Goal: Check status: Check status

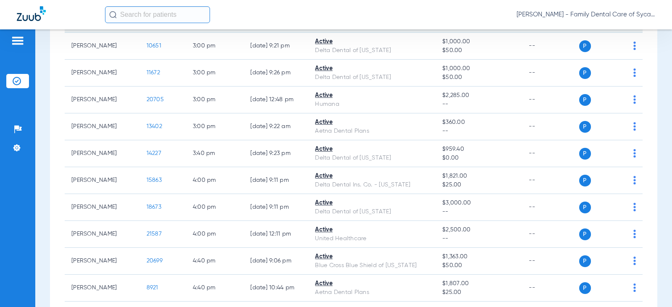
scroll to position [588, 0]
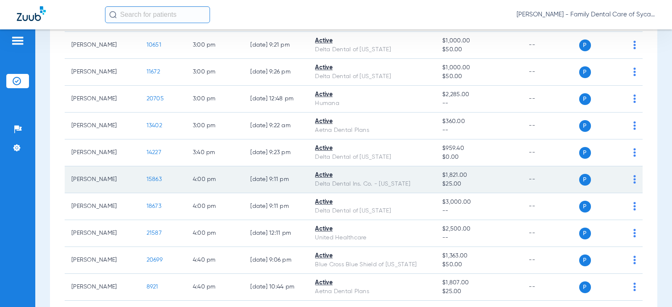
click at [147, 179] on span "15863" at bounding box center [154, 179] width 15 height 6
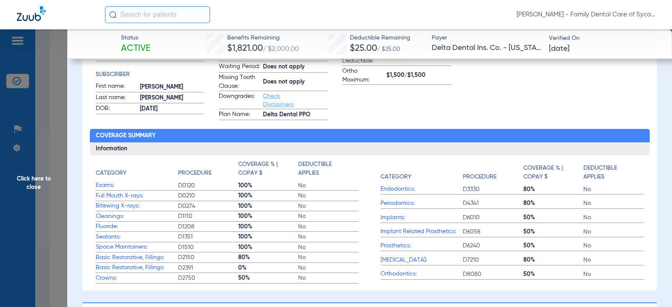
scroll to position [42, 0]
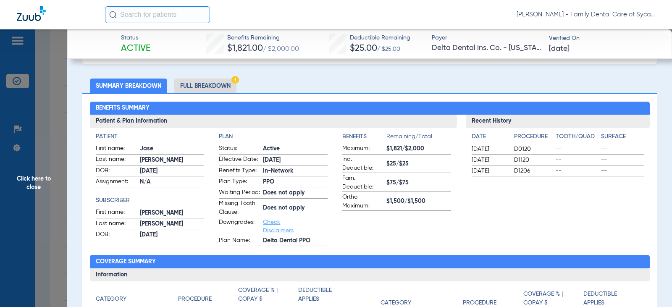
click at [210, 86] on li "Full Breakdown" at bounding box center [205, 86] width 62 height 15
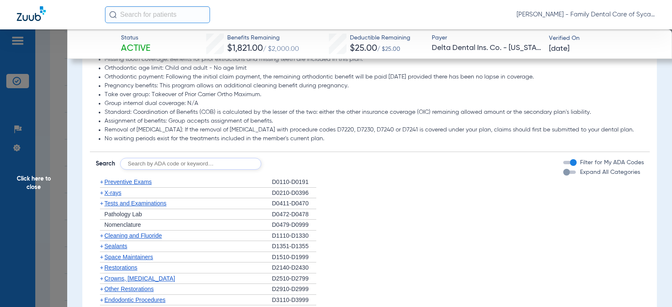
scroll to position [779, 0]
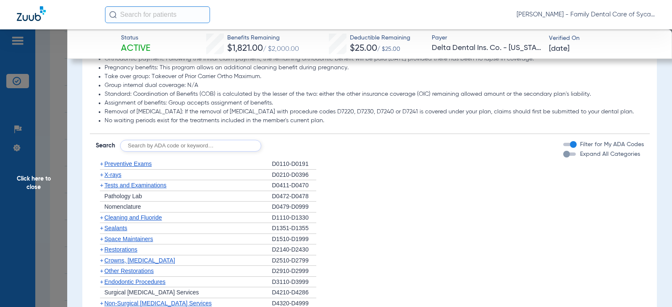
click at [102, 178] on span "+" at bounding box center [101, 174] width 3 height 7
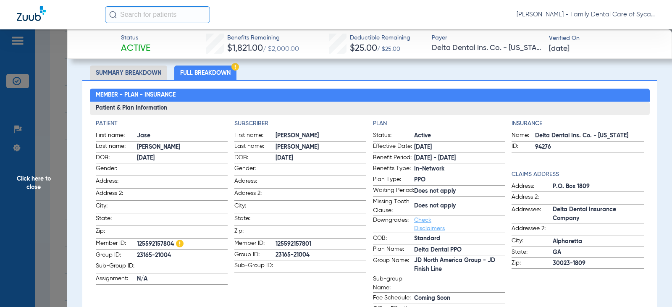
scroll to position [0, 0]
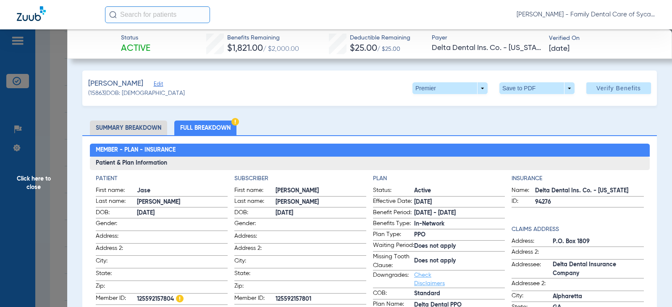
click at [130, 129] on li "Summary Breakdown" at bounding box center [128, 128] width 77 height 15
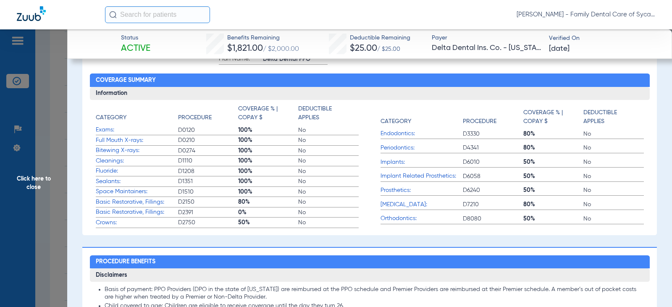
scroll to position [210, 0]
